Goal: Check status: Check status

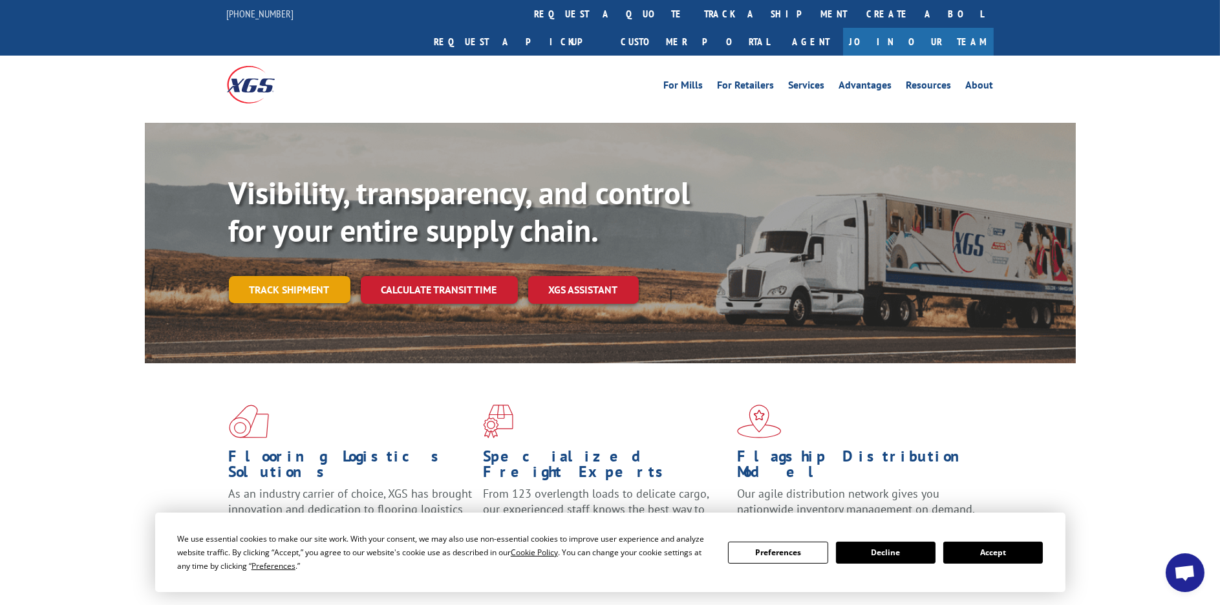
click at [312, 276] on link "Track shipment" at bounding box center [290, 289] width 122 height 27
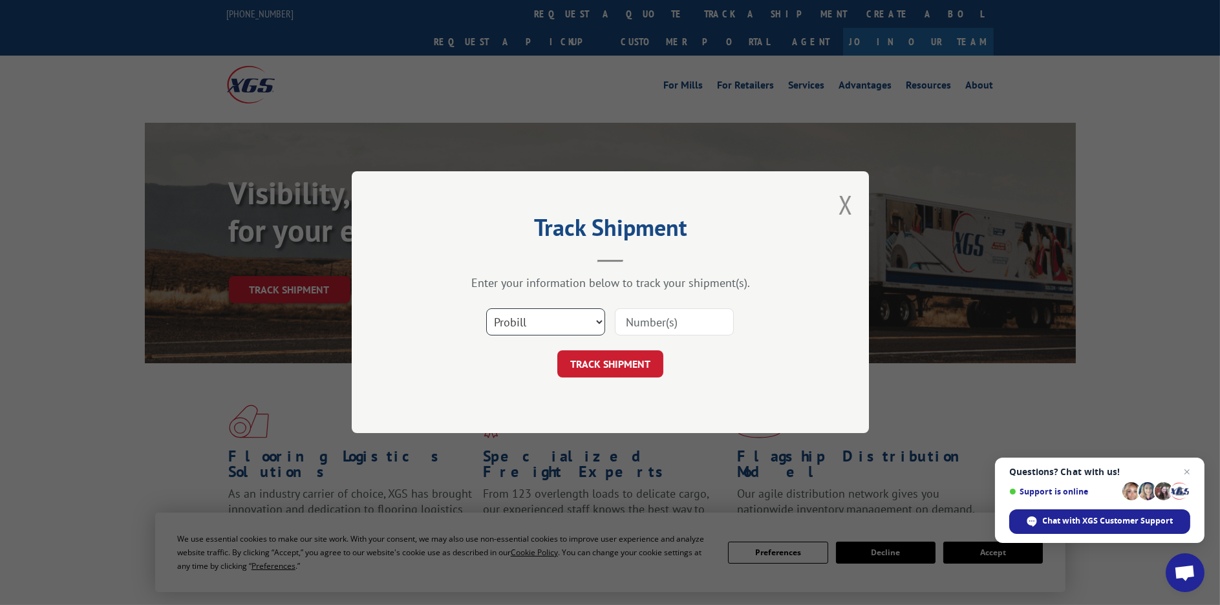
click at [595, 324] on select "Select category... Probill BOL PO" at bounding box center [545, 322] width 119 height 27
select select "bol"
click at [486, 309] on select "Select category... Probill BOL PO" at bounding box center [545, 322] width 119 height 27
click at [667, 323] on input at bounding box center [674, 322] width 119 height 27
paste input "6044416"
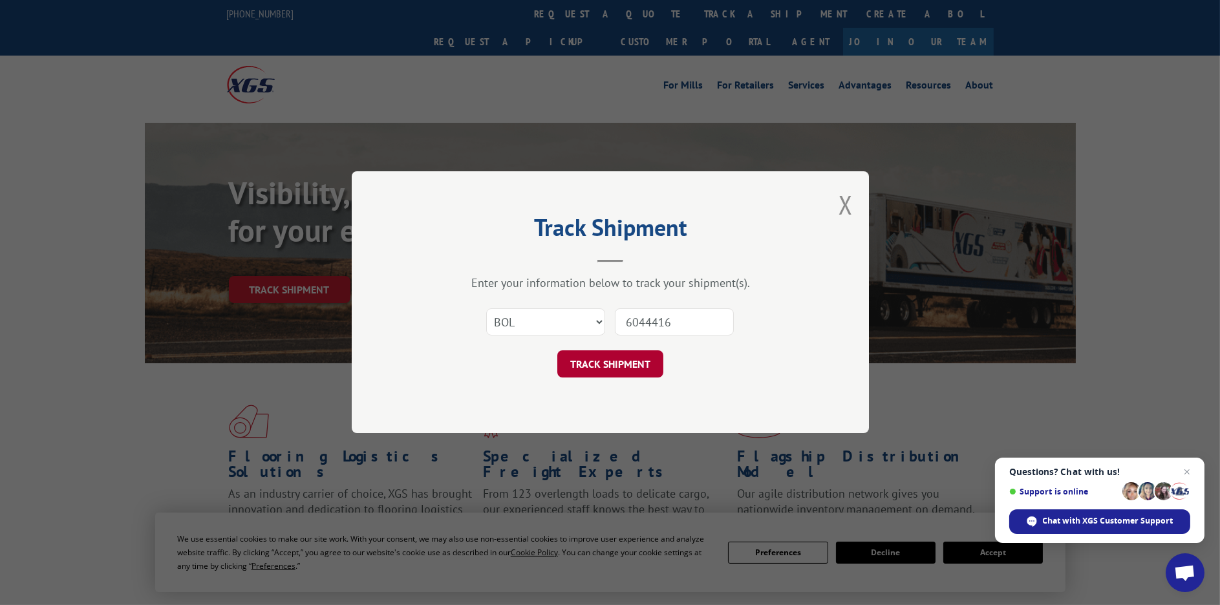
type input "6044416"
click at [631, 358] on button "TRACK SHIPMENT" at bounding box center [610, 364] width 106 height 27
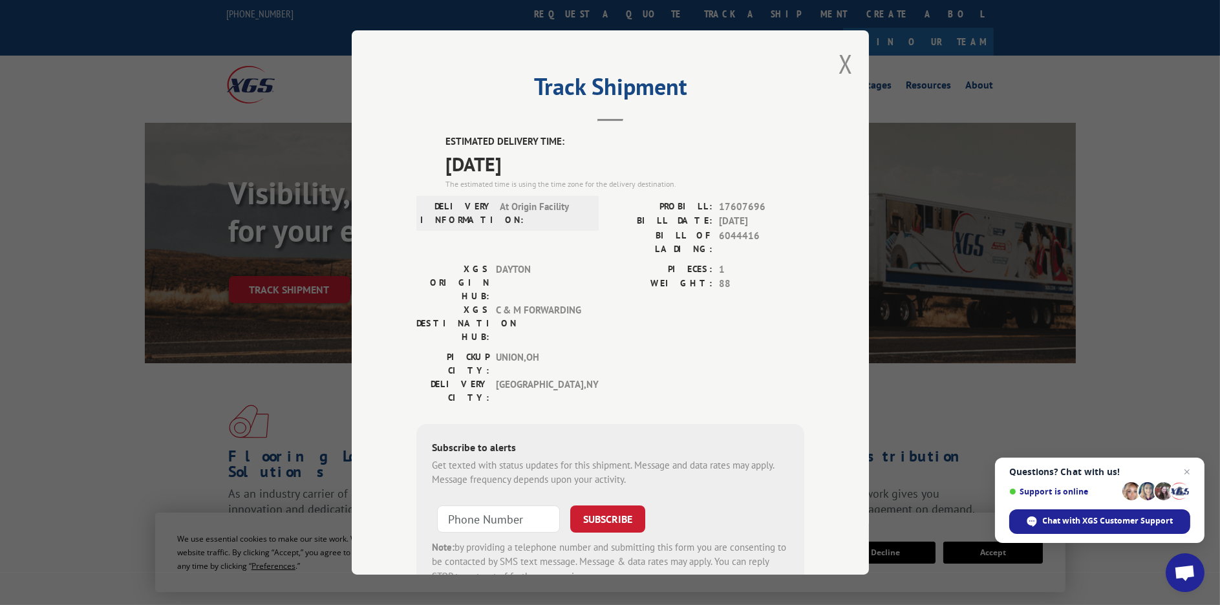
drag, startPoint x: 839, startPoint y: 64, endPoint x: 847, endPoint y: 69, distance: 9.3
click at [841, 65] on button "Close modal" at bounding box center [846, 64] width 14 height 34
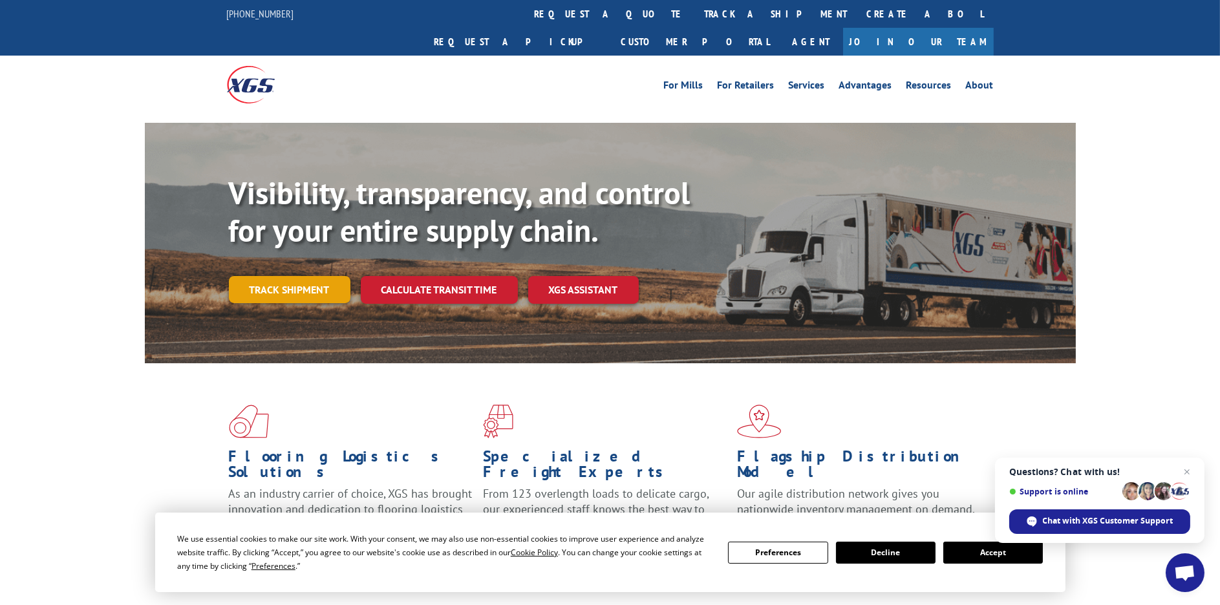
click at [248, 276] on link "Track shipment" at bounding box center [290, 289] width 122 height 27
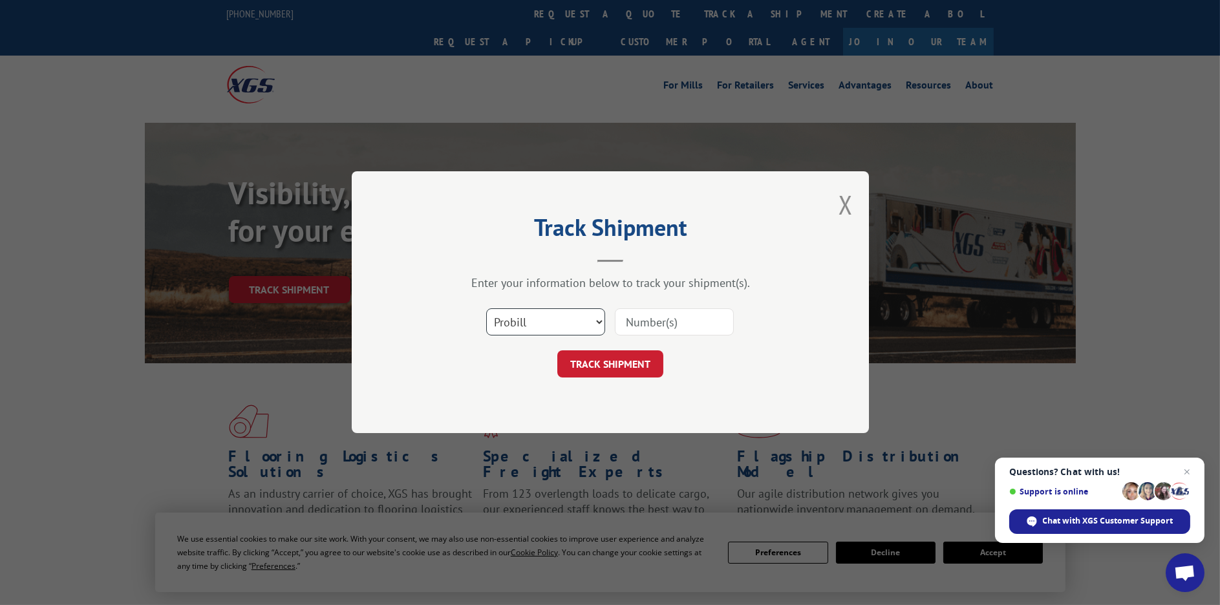
click at [590, 320] on select "Select category... Probill BOL PO" at bounding box center [545, 322] width 119 height 27
select select "bol"
click at [486, 309] on select "Select category... Probill BOL PO" at bounding box center [545, 322] width 119 height 27
click at [674, 319] on input at bounding box center [674, 322] width 119 height 27
paste input "5256558"
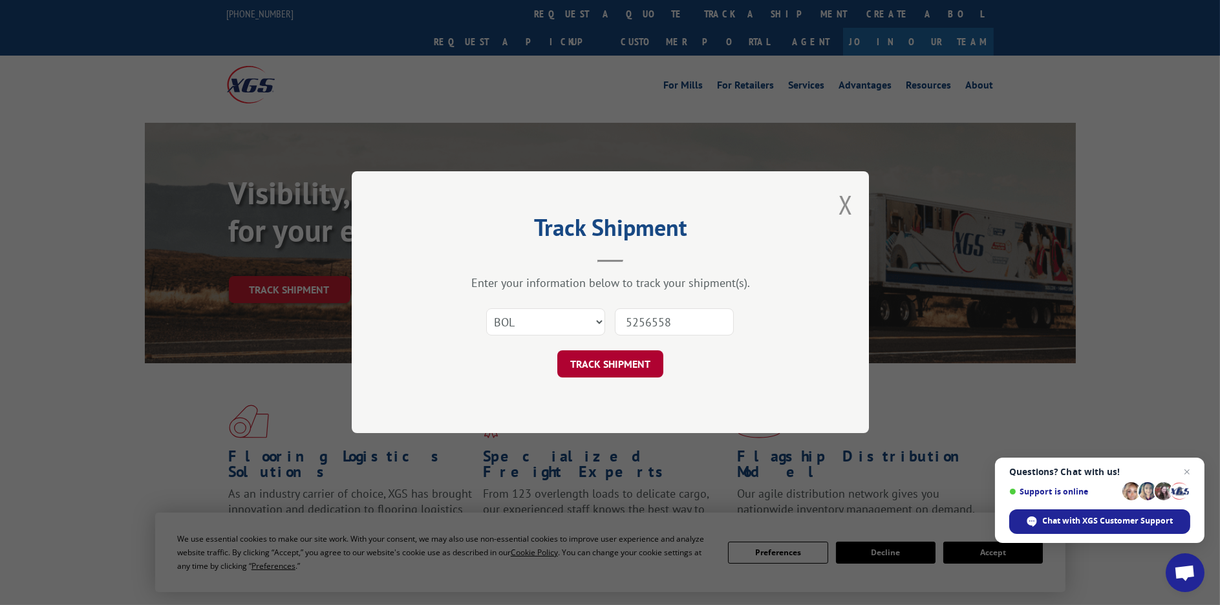
type input "5256558"
click at [627, 365] on button "TRACK SHIPMENT" at bounding box center [610, 364] width 106 height 27
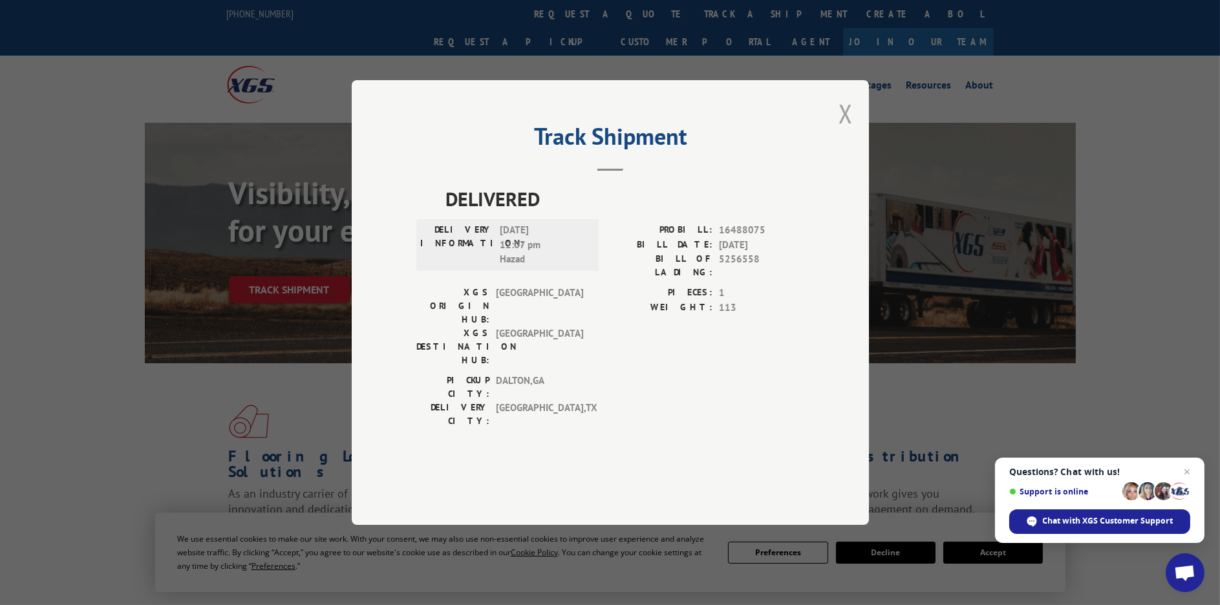
click at [844, 131] on button "Close modal" at bounding box center [846, 113] width 14 height 34
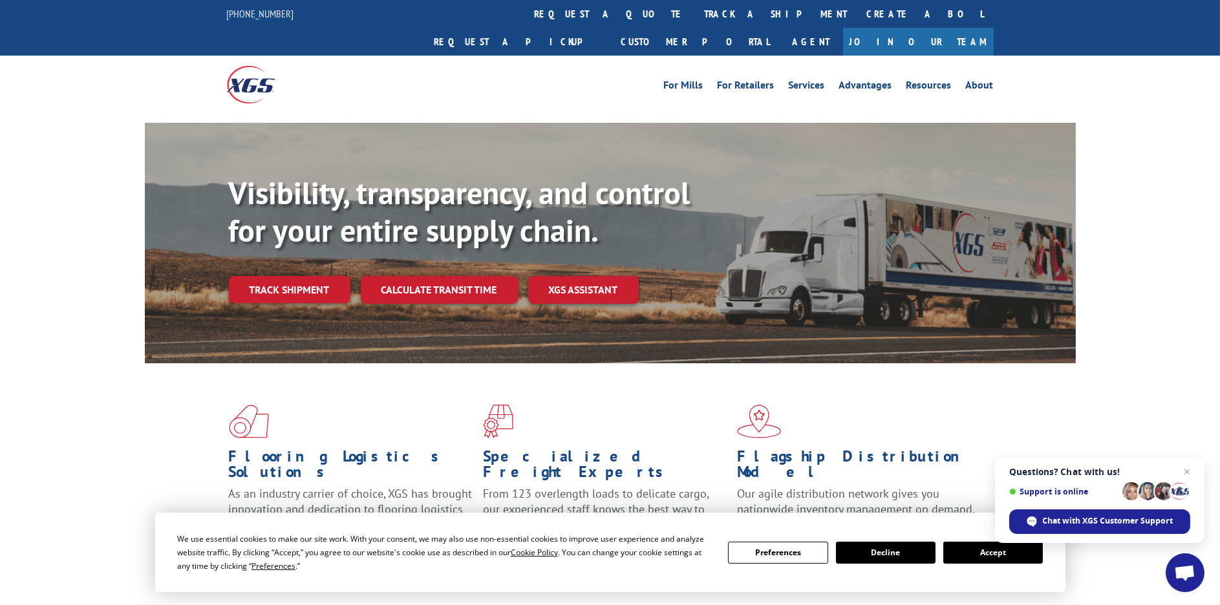
click at [283, 276] on link "Track shipment" at bounding box center [290, 289] width 122 height 27
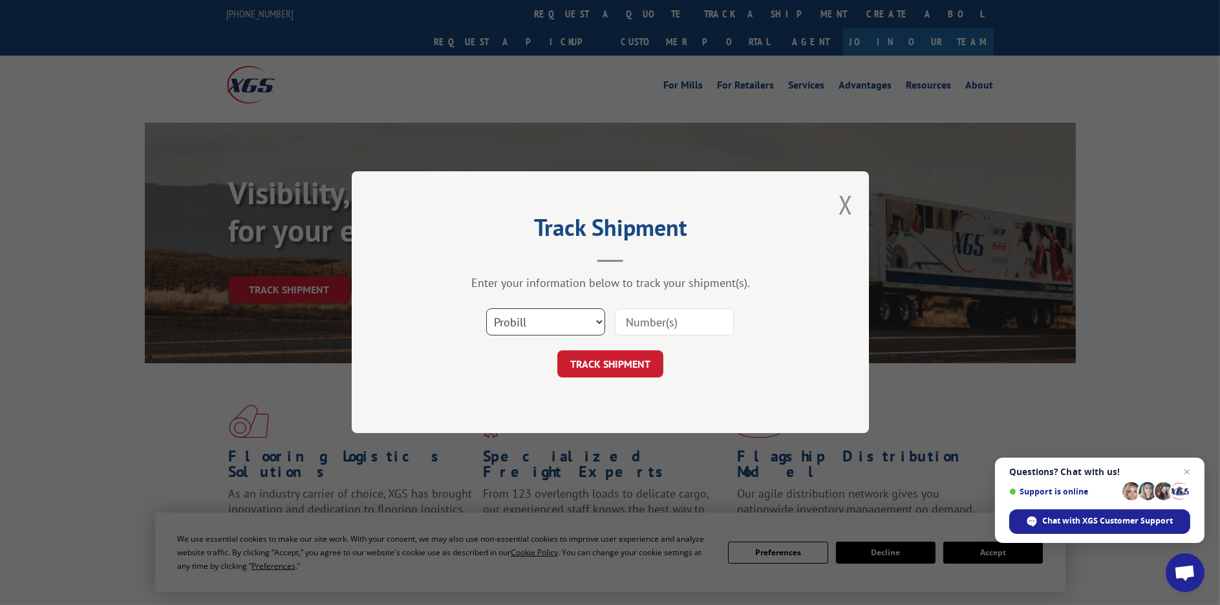
click at [559, 318] on select "Select category... Probill BOL PO" at bounding box center [545, 322] width 119 height 27
select select "po"
click at [486, 309] on select "Select category... Probill BOL PO" at bounding box center [545, 322] width 119 height 27
click at [673, 318] on input at bounding box center [674, 322] width 119 height 27
paste input "73504933"
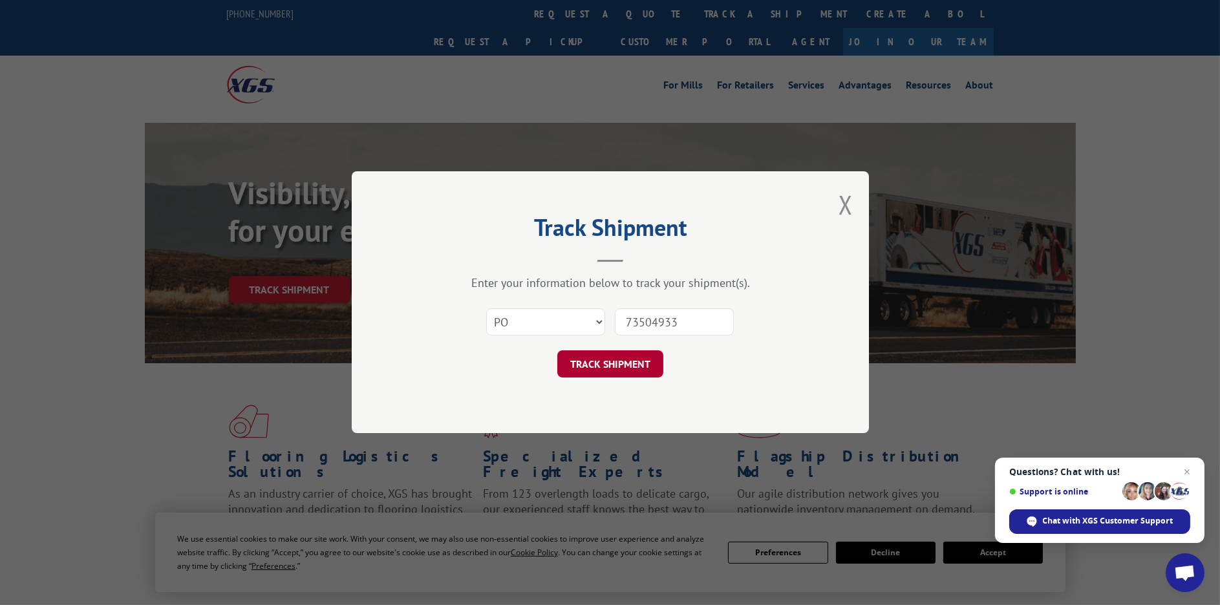
type input "73504933"
click at [638, 363] on button "TRACK SHIPMENT" at bounding box center [610, 364] width 106 height 27
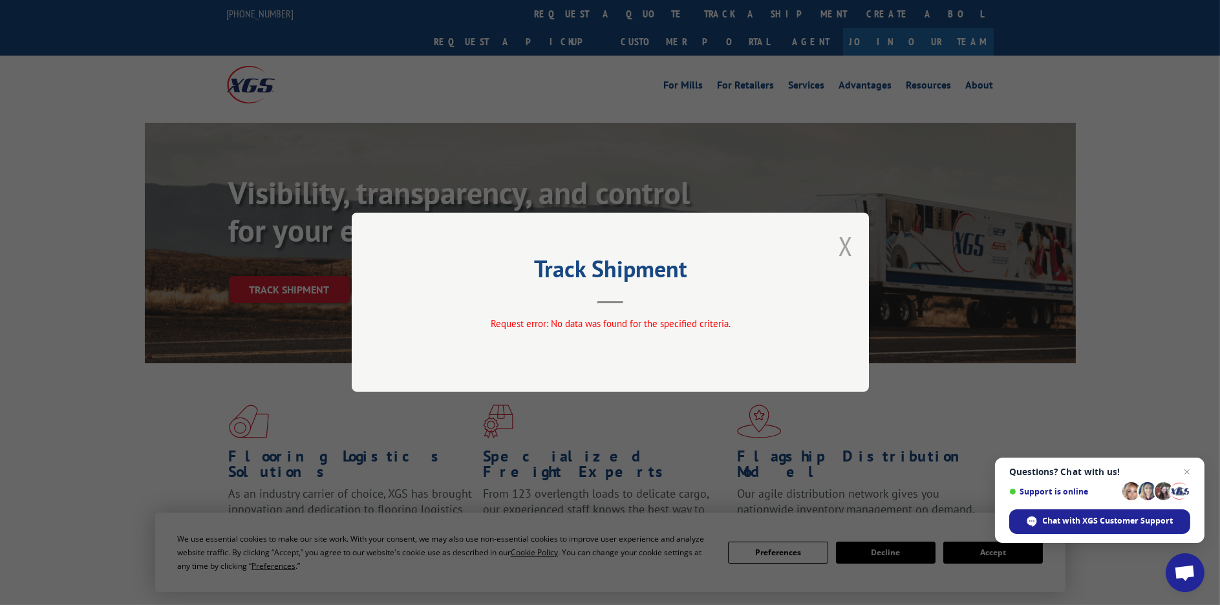
click at [841, 244] on button "Close modal" at bounding box center [846, 246] width 14 height 34
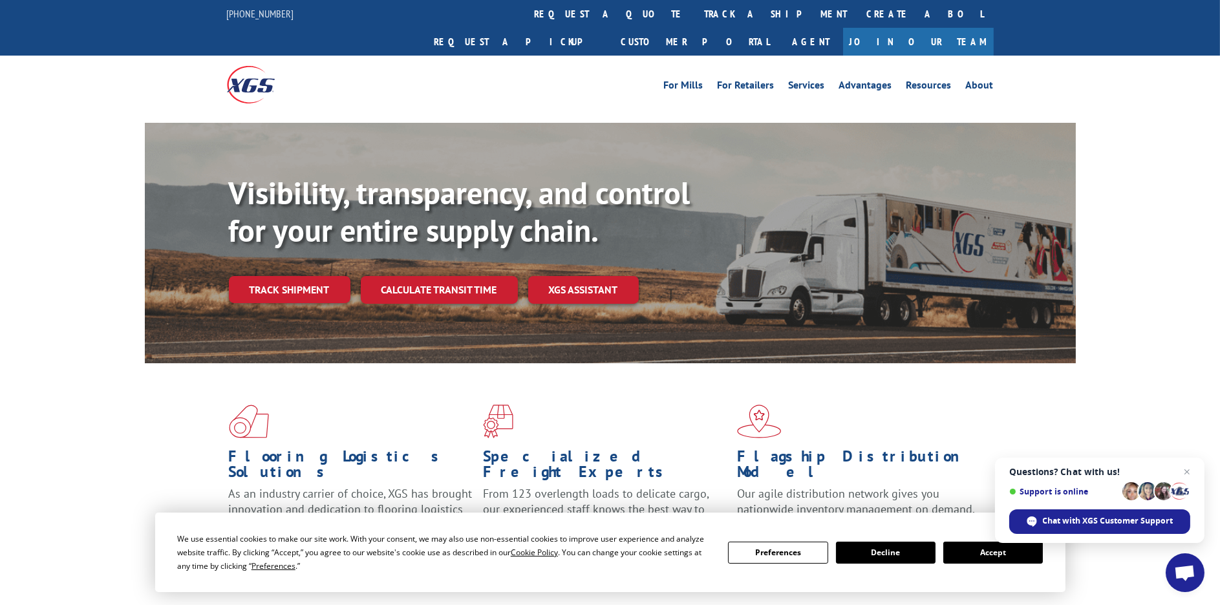
click at [303, 276] on link "Track shipment" at bounding box center [290, 289] width 122 height 27
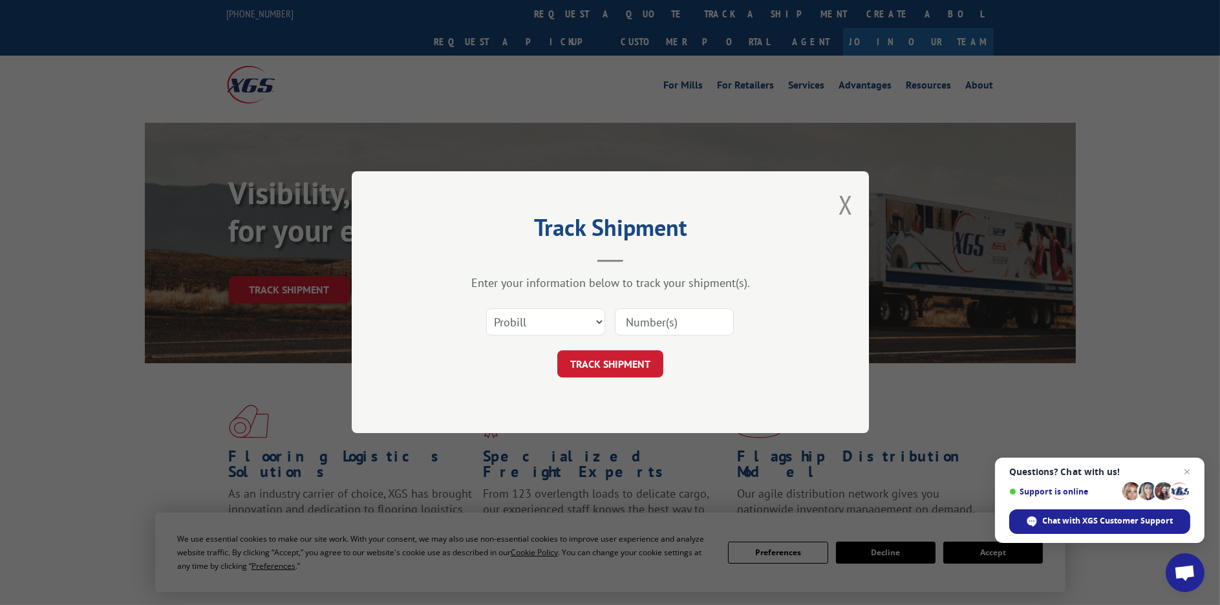
click at [667, 323] on input at bounding box center [674, 322] width 119 height 27
paste input "6457653"
type input "6457653"
click at [634, 365] on button "TRACK SHIPMENT" at bounding box center [610, 364] width 106 height 27
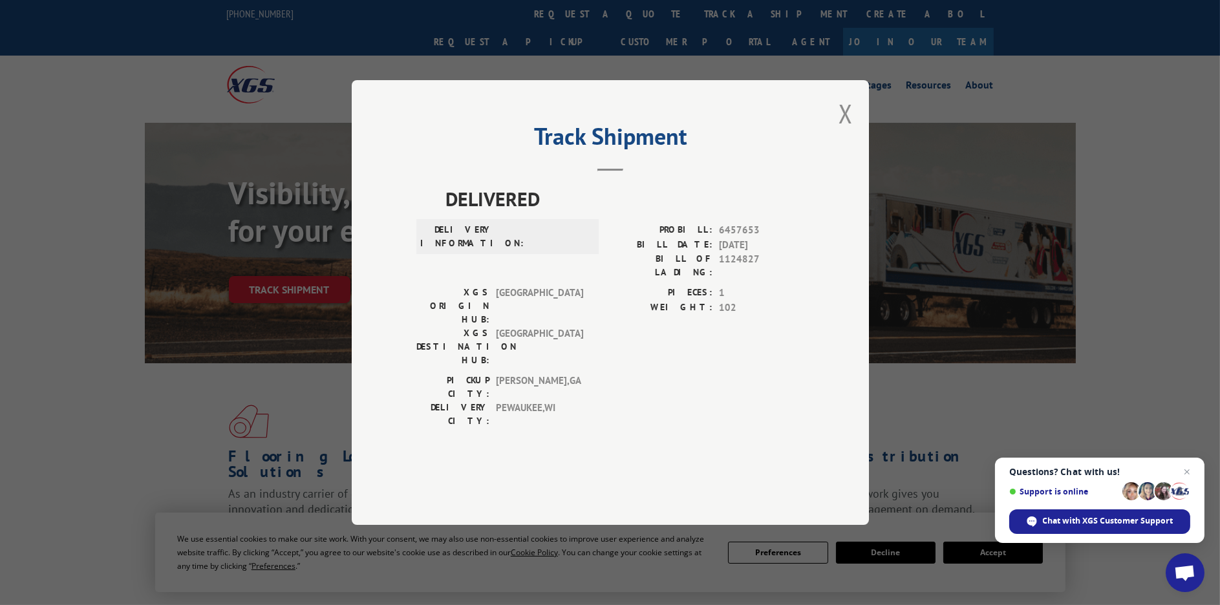
click at [848, 131] on button "Close modal" at bounding box center [846, 113] width 14 height 34
